Goal: Transaction & Acquisition: Purchase product/service

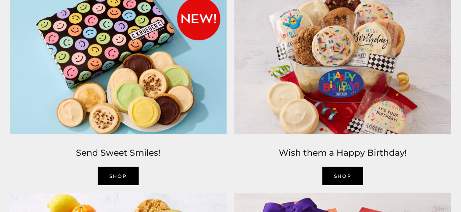
scroll to position [700, 0]
click at [343, 95] on img at bounding box center [342, 62] width 224 height 152
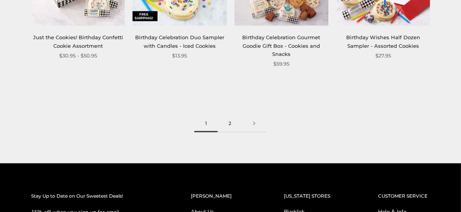
scroll to position [895, 0]
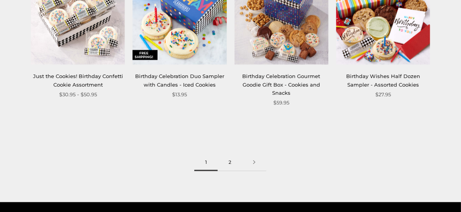
click at [231, 163] on link "2" at bounding box center [229, 163] width 25 height 18
